Goal: Check status: Check status

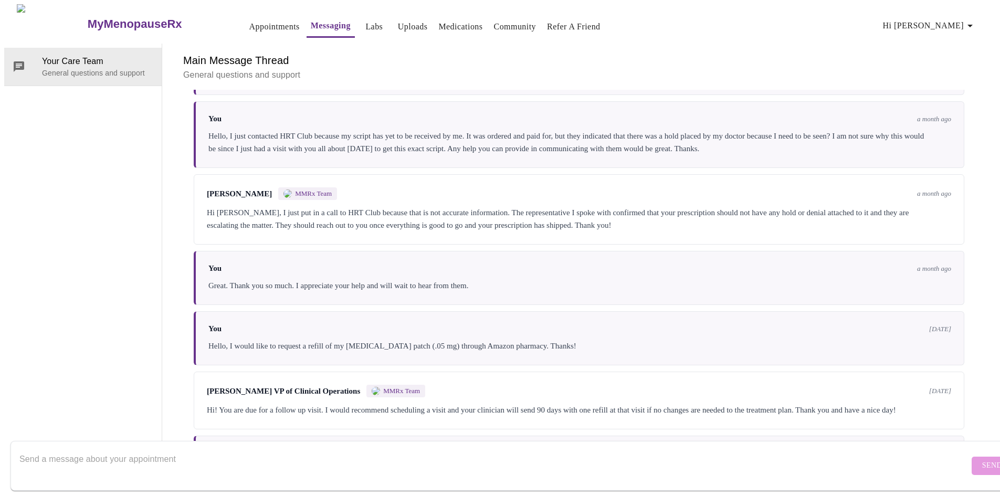
scroll to position [620, 0]
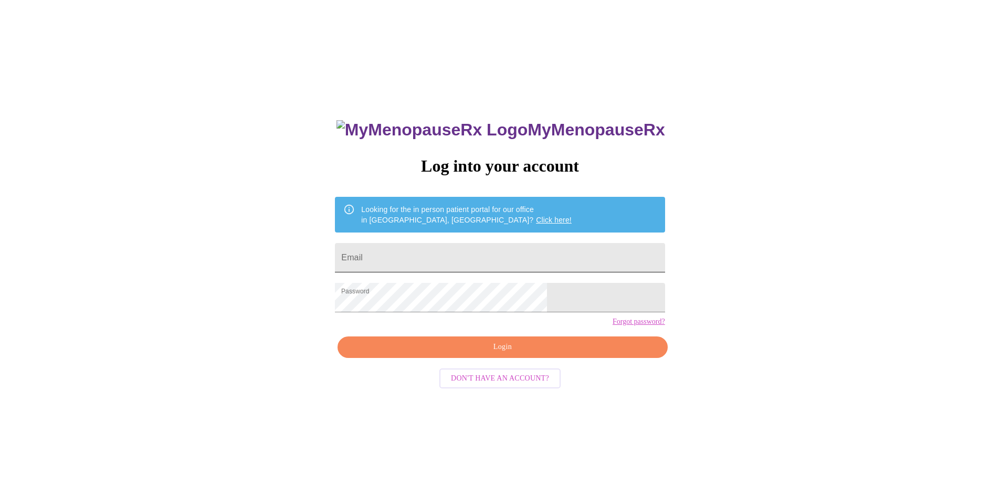
click at [462, 253] on input "Email" at bounding box center [500, 257] width 330 height 29
type input "[PERSON_NAME][EMAIL_ADDRESS][DOMAIN_NAME]"
click at [500, 354] on span "Login" at bounding box center [502, 347] width 305 height 13
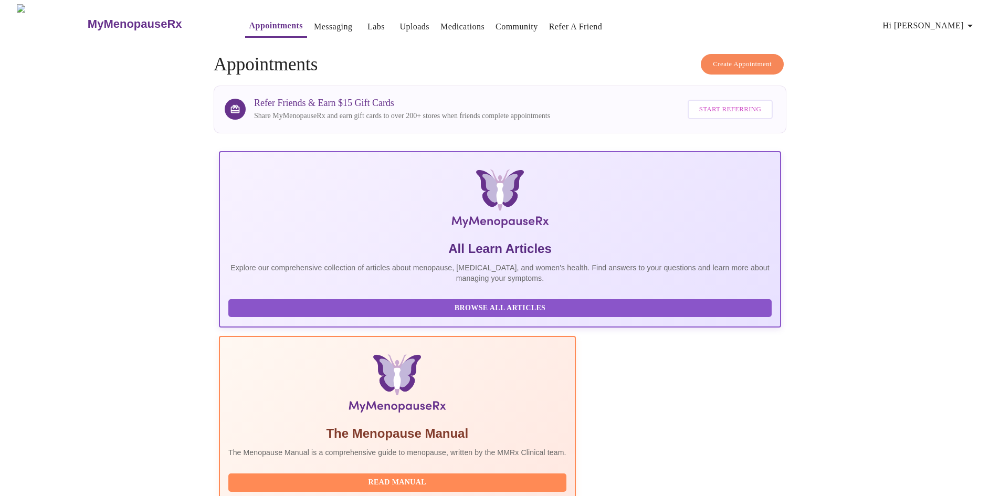
click at [367, 24] on link "Labs" at bounding box center [375, 26] width 17 height 15
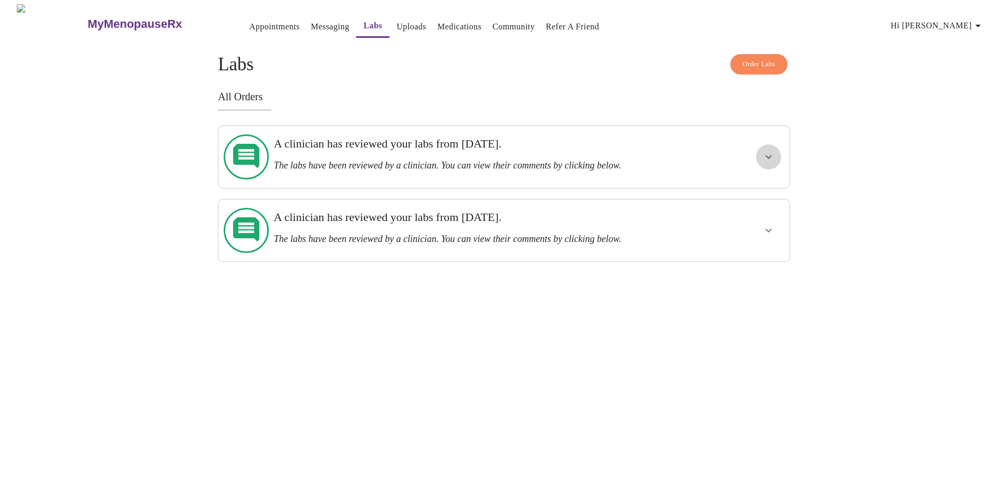
click at [760, 146] on button "show more" at bounding box center [768, 156] width 25 height 25
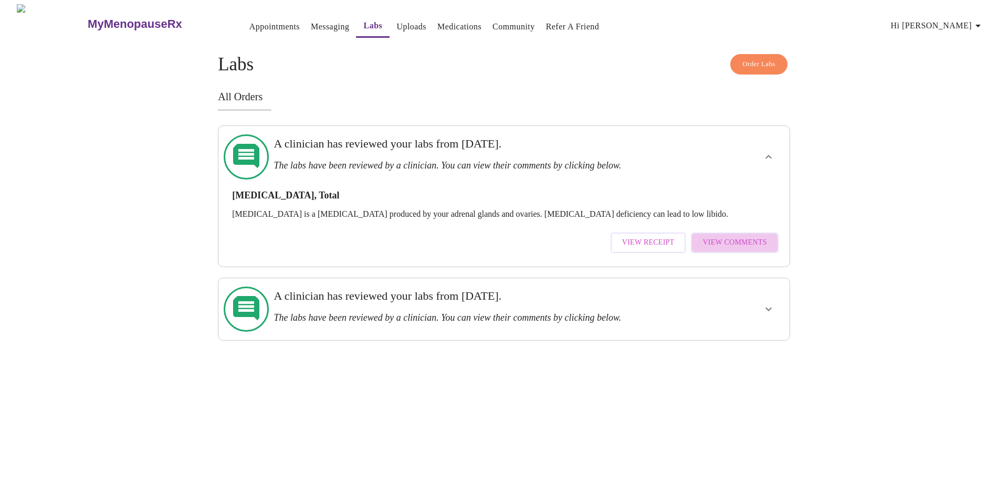
click at [742, 236] on span "View Comments" at bounding box center [734, 242] width 64 height 13
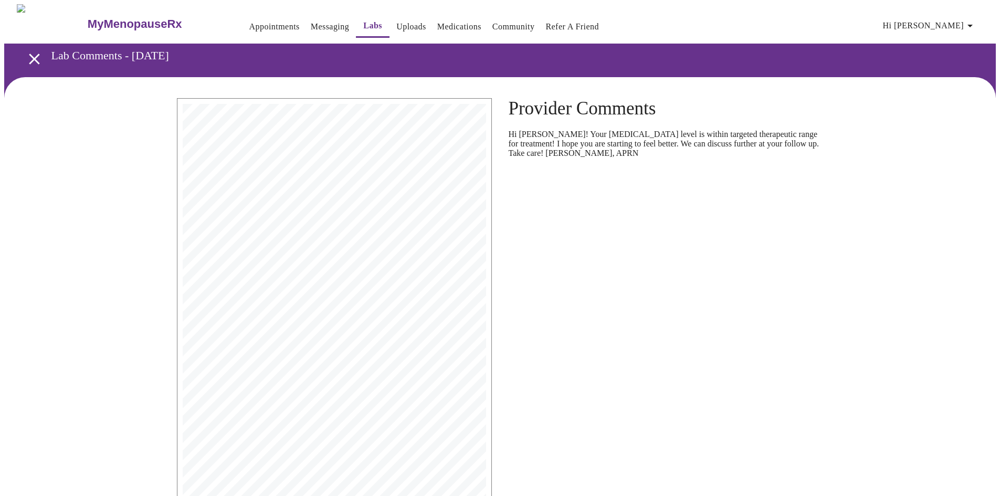
scroll to position [54, 0]
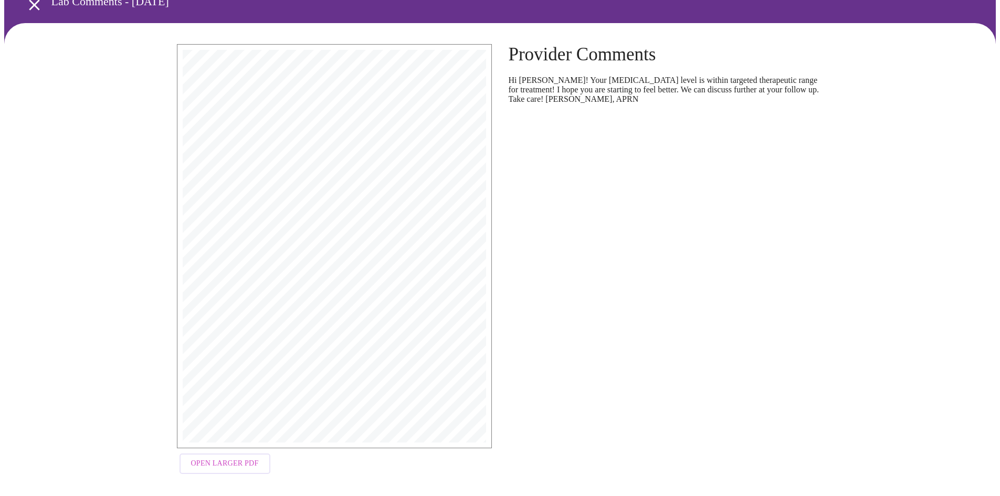
click at [218, 460] on span "Open Larger PDF" at bounding box center [225, 463] width 68 height 13
